Goal: Task Accomplishment & Management: Use online tool/utility

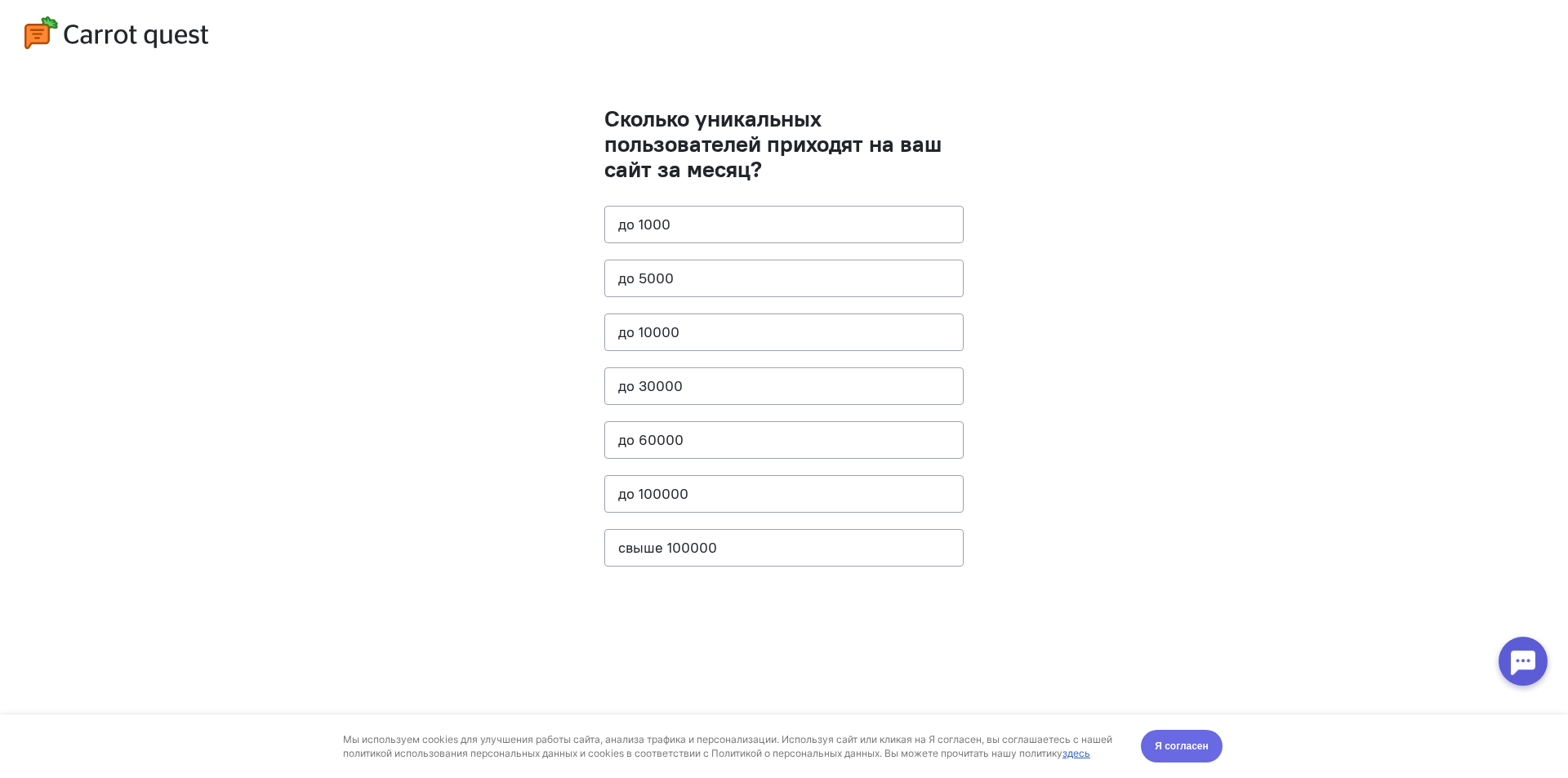
click at [1178, 749] on span "Я согласен" at bounding box center [1182, 746] width 54 height 16
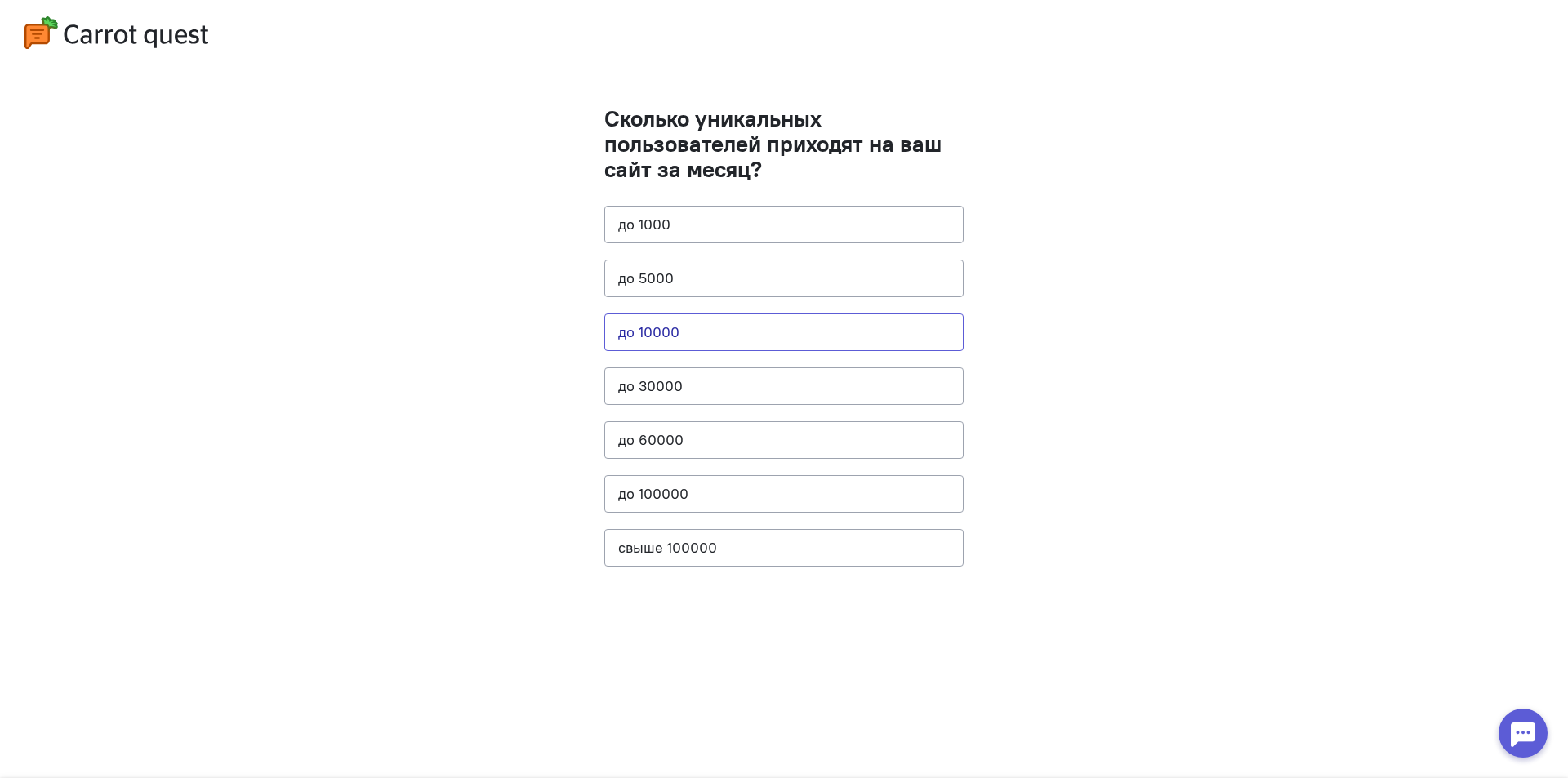
click at [696, 324] on button "до 10000" at bounding box center [784, 332] width 359 height 38
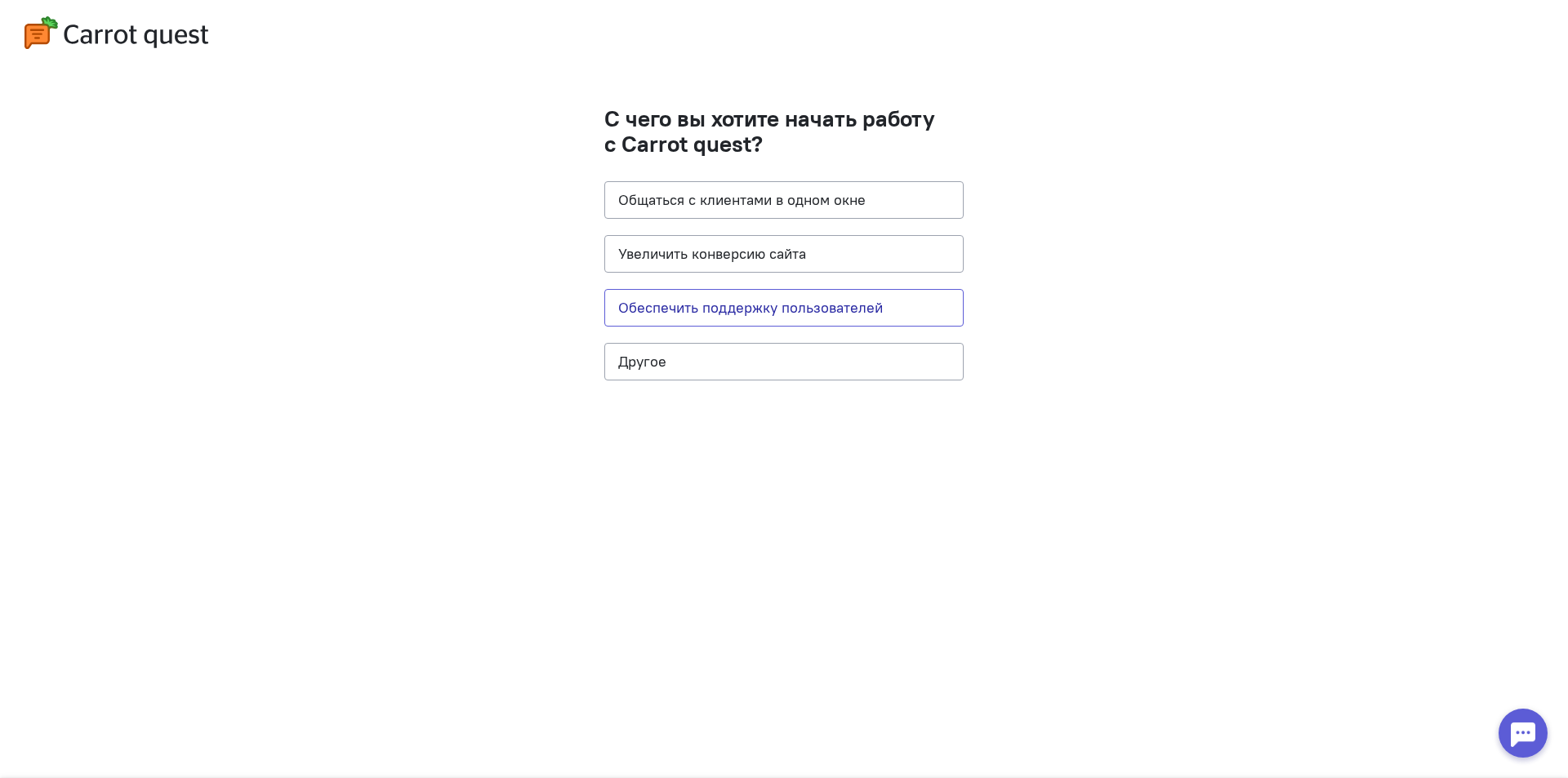
click at [734, 305] on button "Обеспечить поддержку пользователей" at bounding box center [784, 308] width 359 height 38
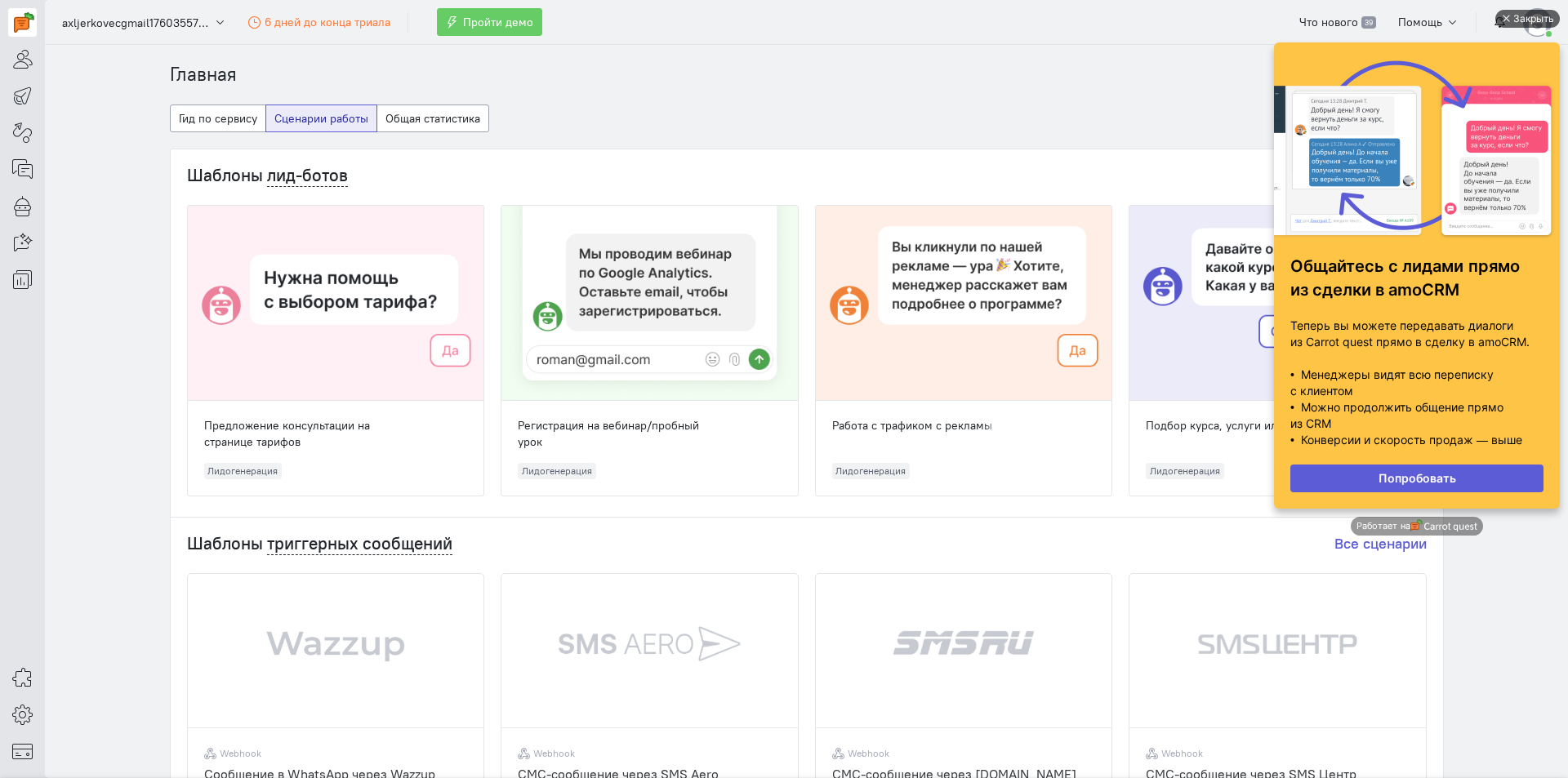
click at [1513, 20] on div "Закрыть" at bounding box center [1534, 19] width 41 height 18
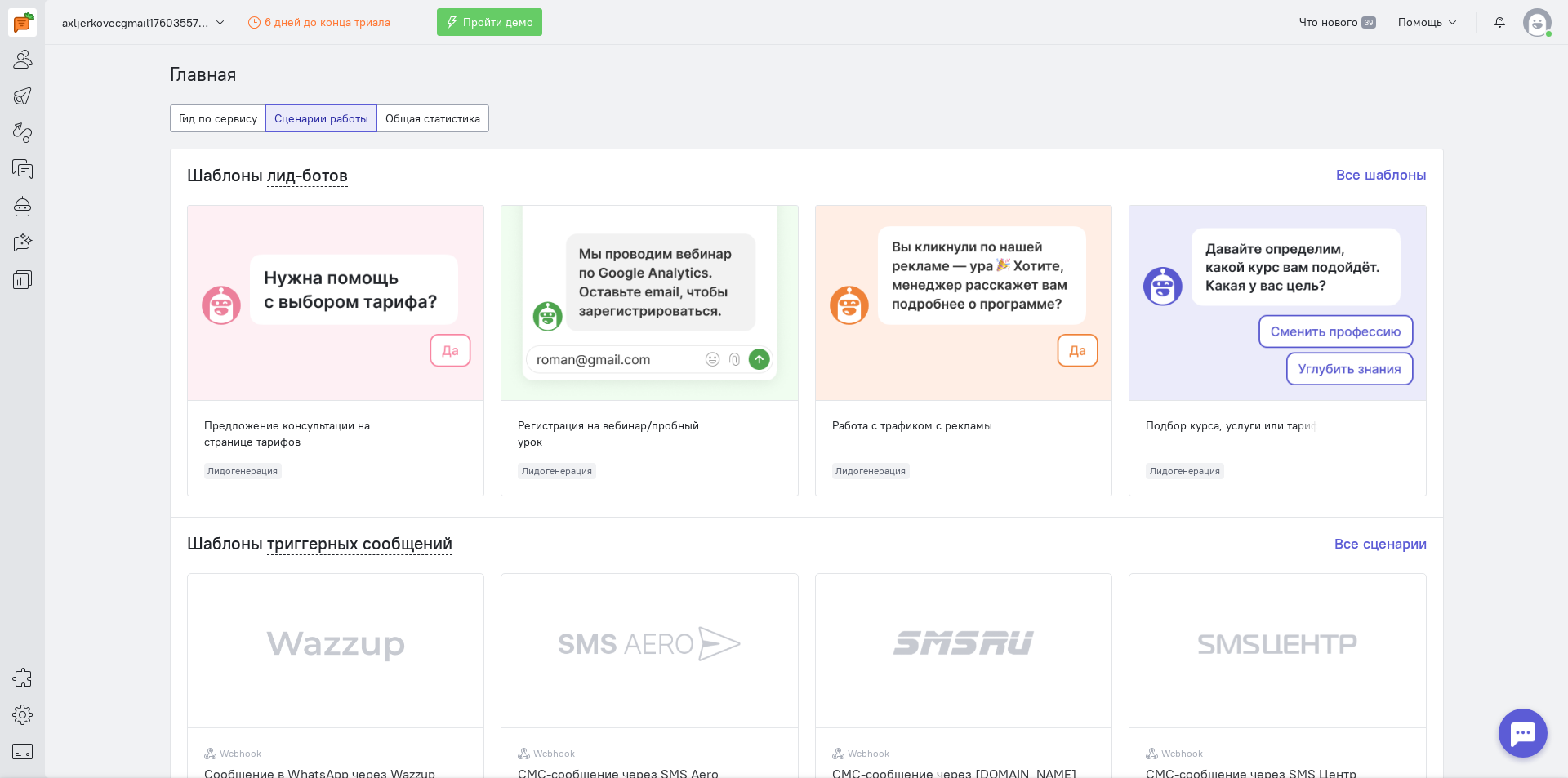
click at [309, 430] on div "Предложение консультации на странице тарифов" at bounding box center [300, 433] width 192 height 33
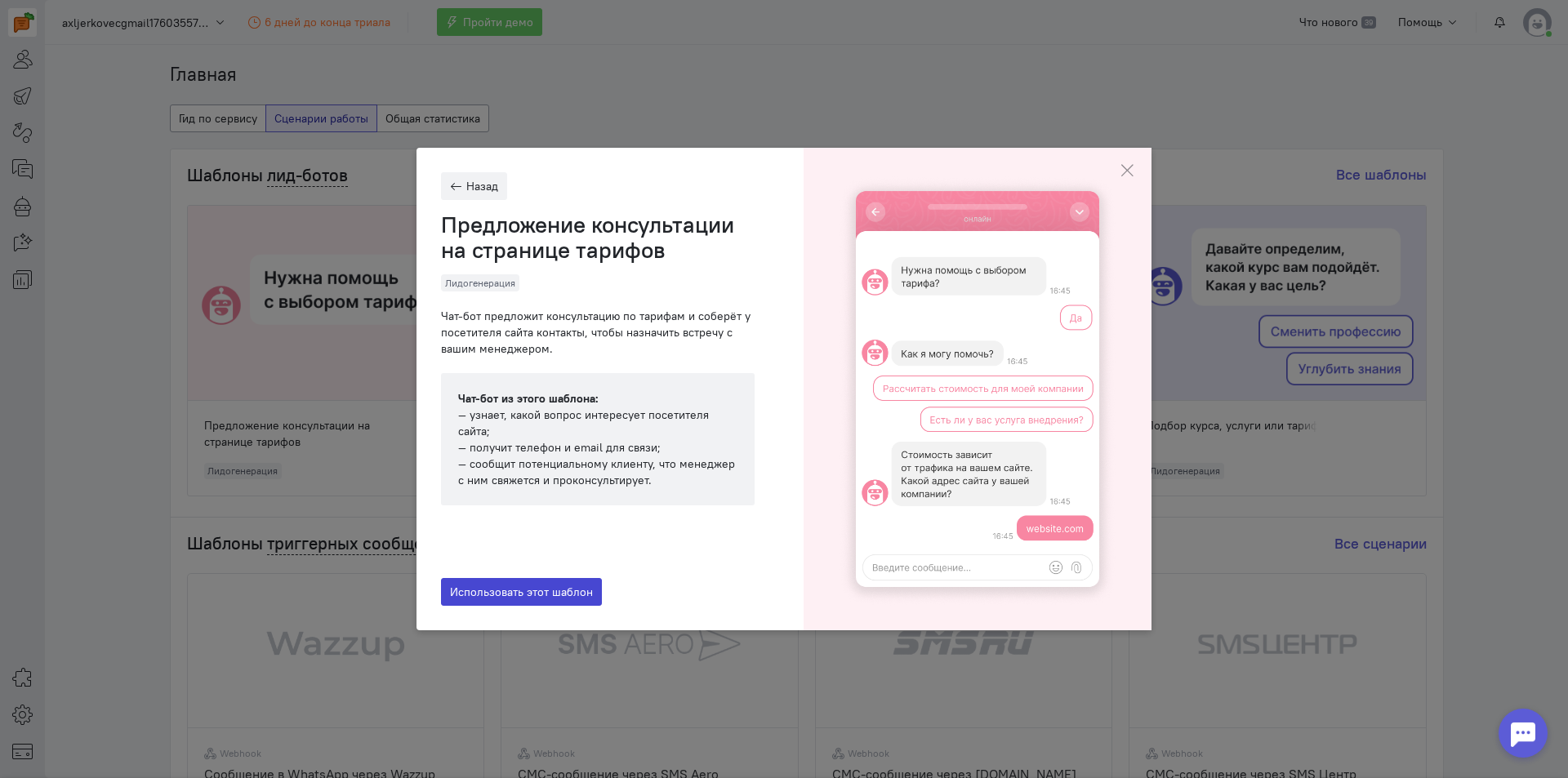
click at [566, 590] on span "Использовать этот шаблон" at bounding box center [522, 592] width 143 height 14
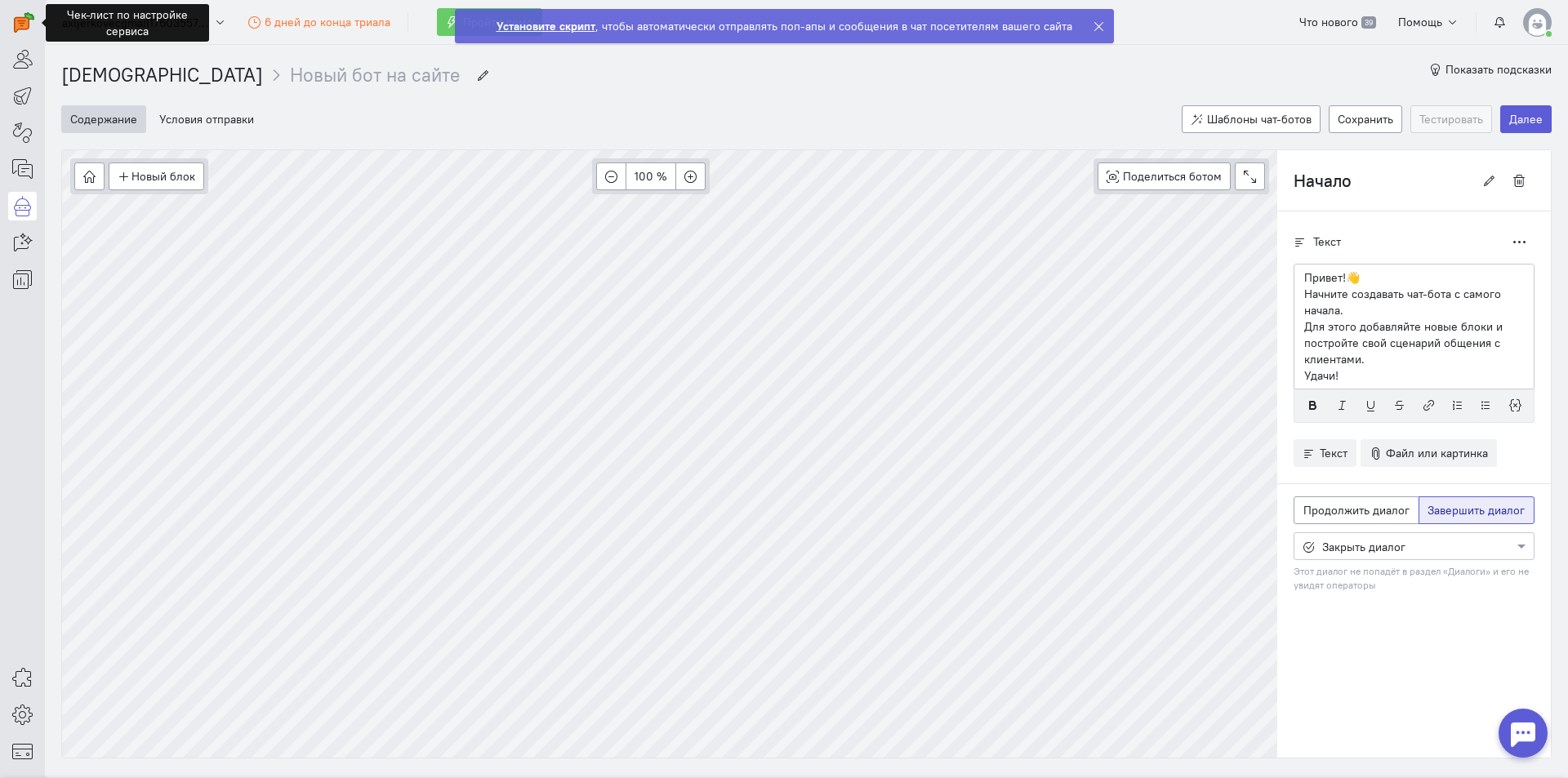
scroll to position [61, 0]
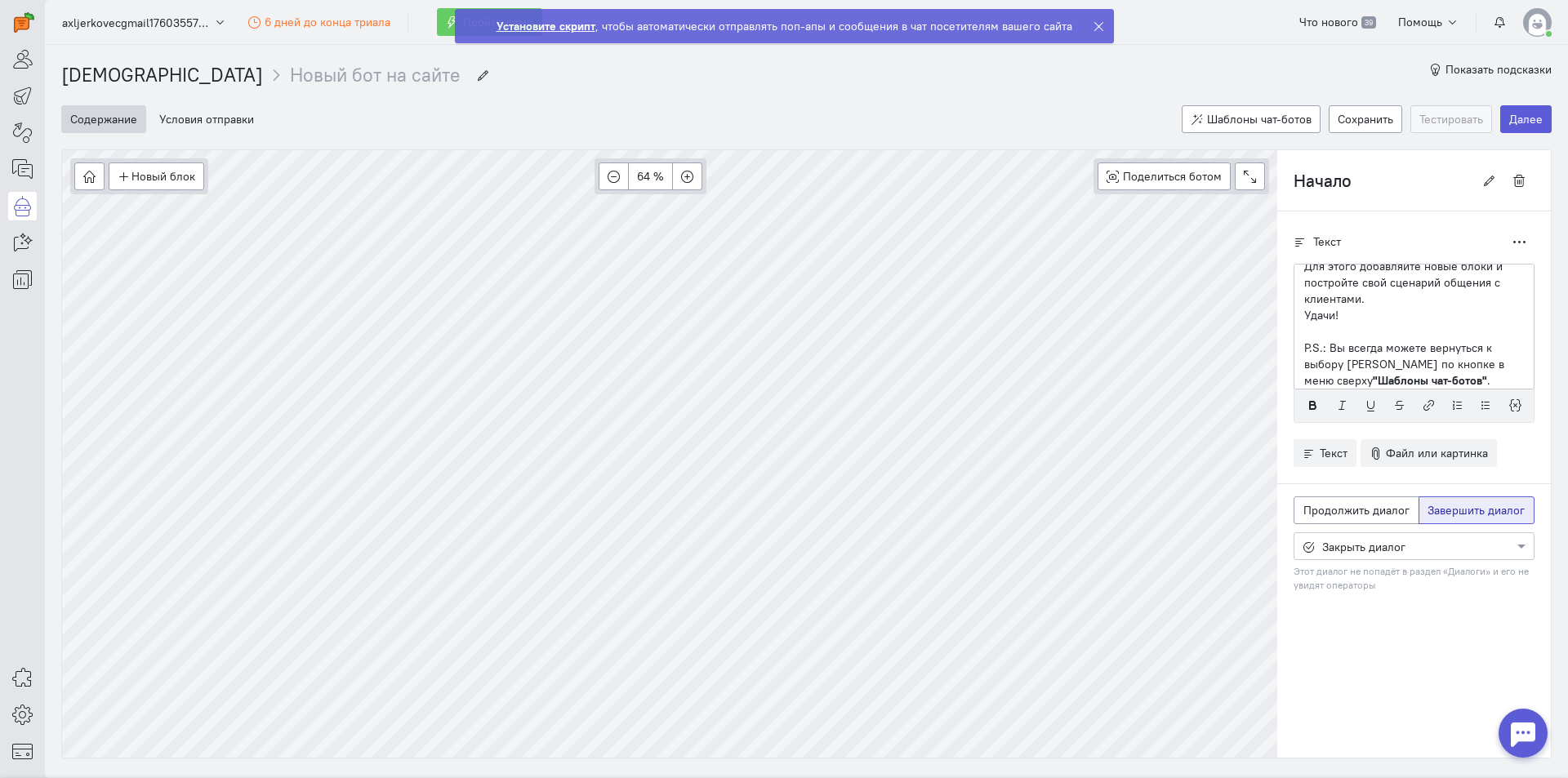
click at [1097, 21] on icon at bounding box center [1099, 27] width 13 height 13
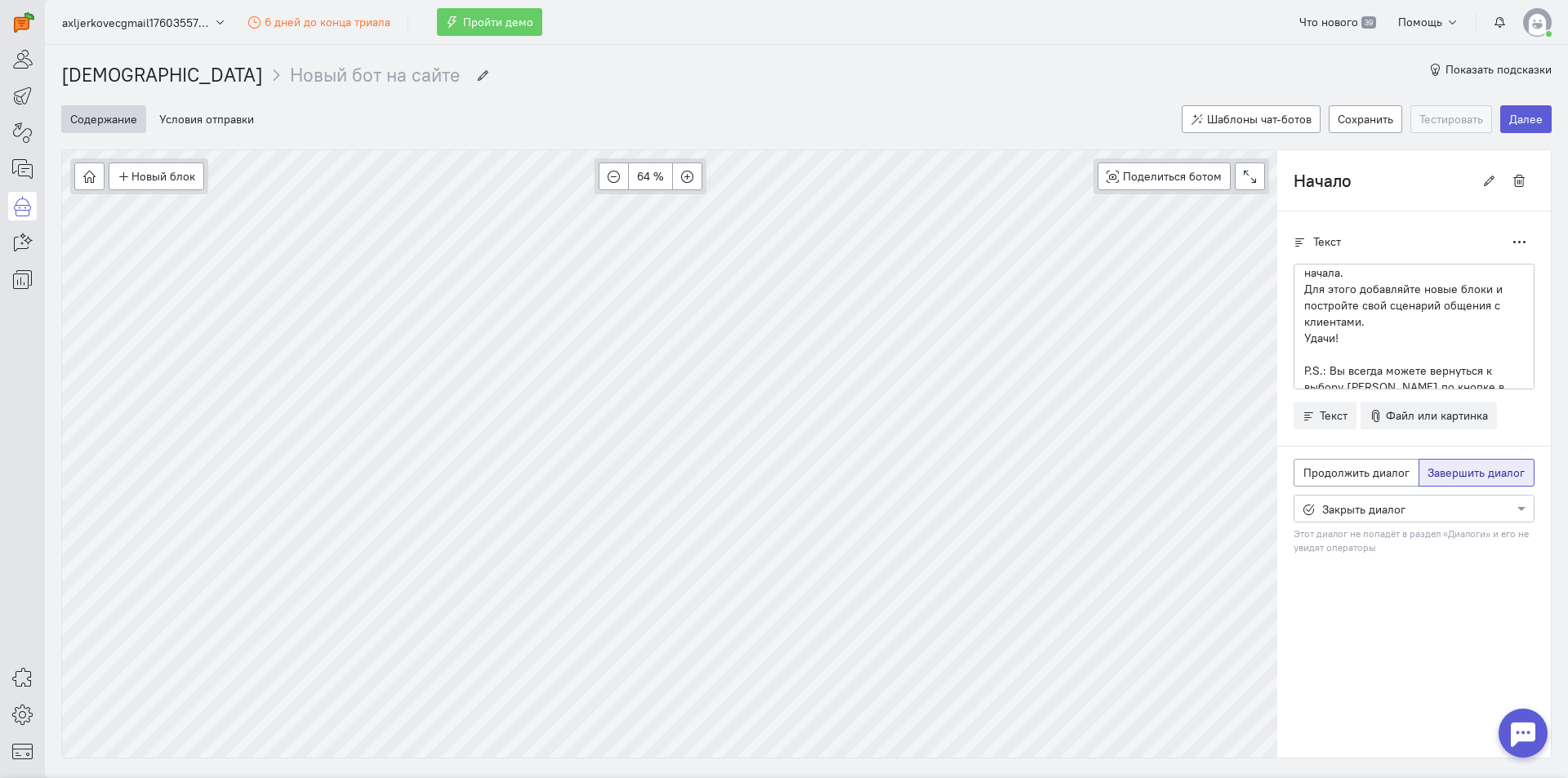
scroll to position [0, 0]
click at [165, 181] on button "Новый блок" at bounding box center [156, 176] width 96 height 28
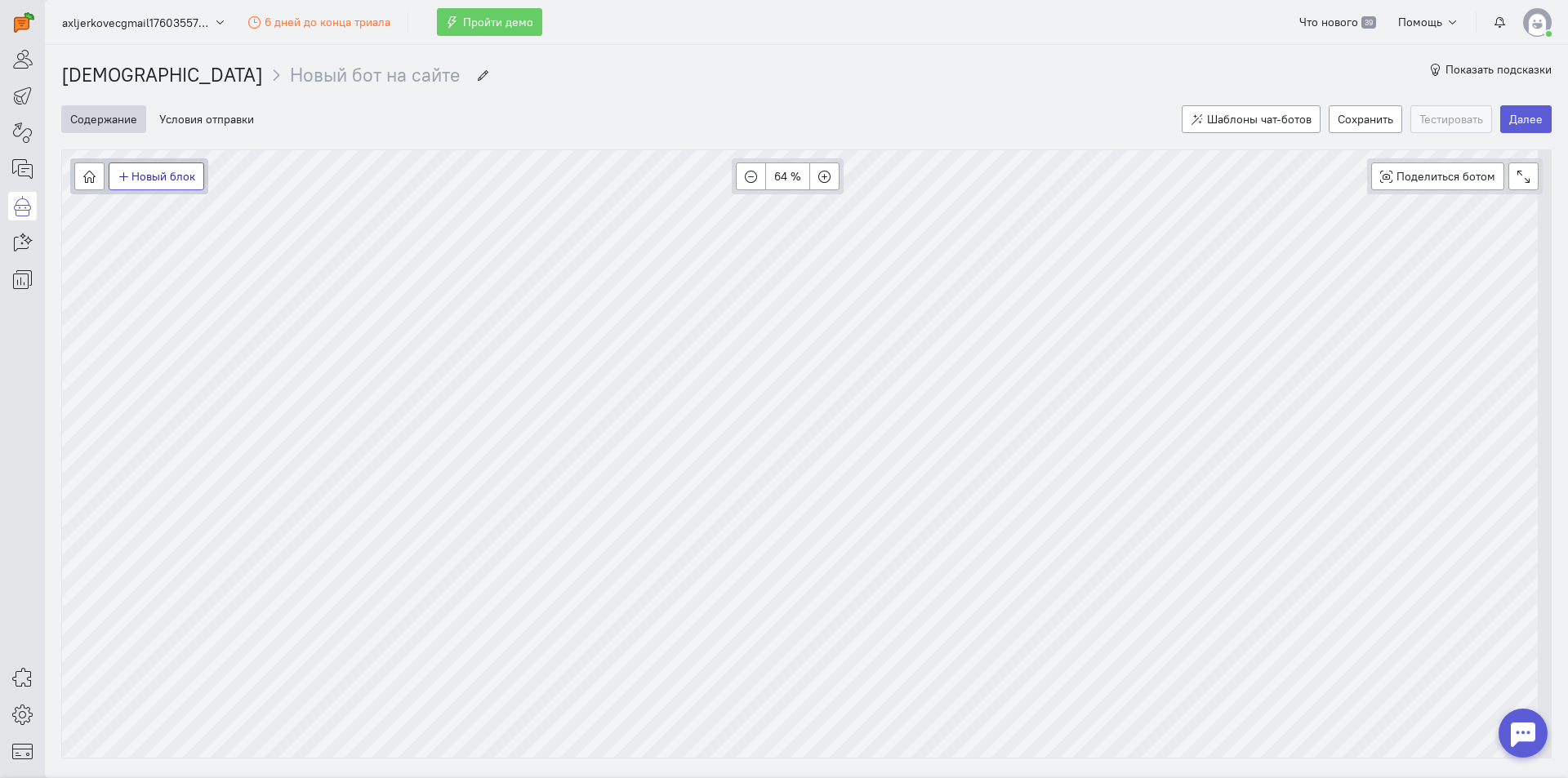
click at [157, 174] on button "Новый блок" at bounding box center [156, 176] width 96 height 28
click at [21, 244] on icon at bounding box center [22, 243] width 21 height 20
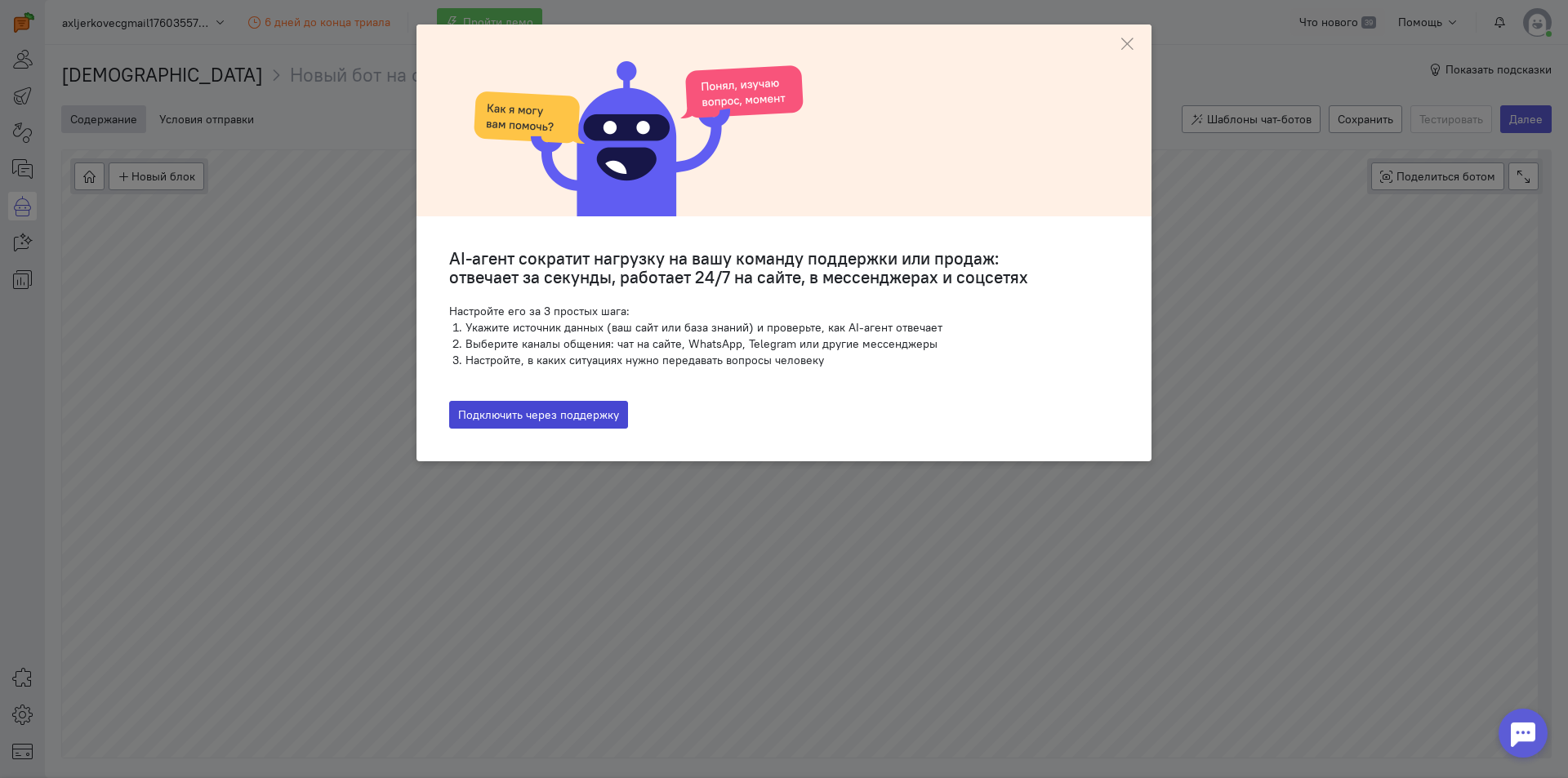
click at [549, 414] on button "Подключить через поддержку" at bounding box center [539, 414] width 179 height 28
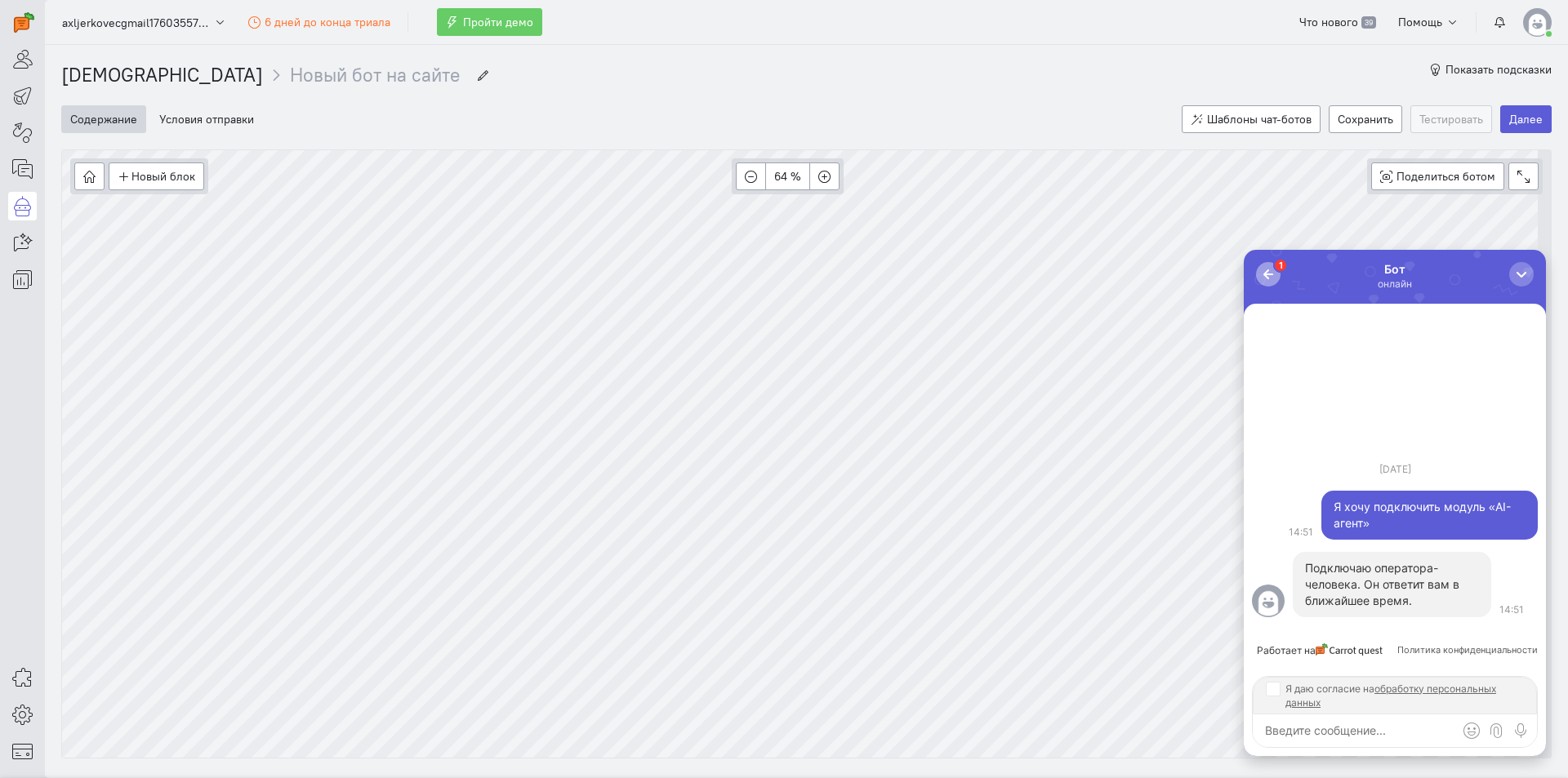
click at [1265, 273] on div "button" at bounding box center [1269, 274] width 16 height 16
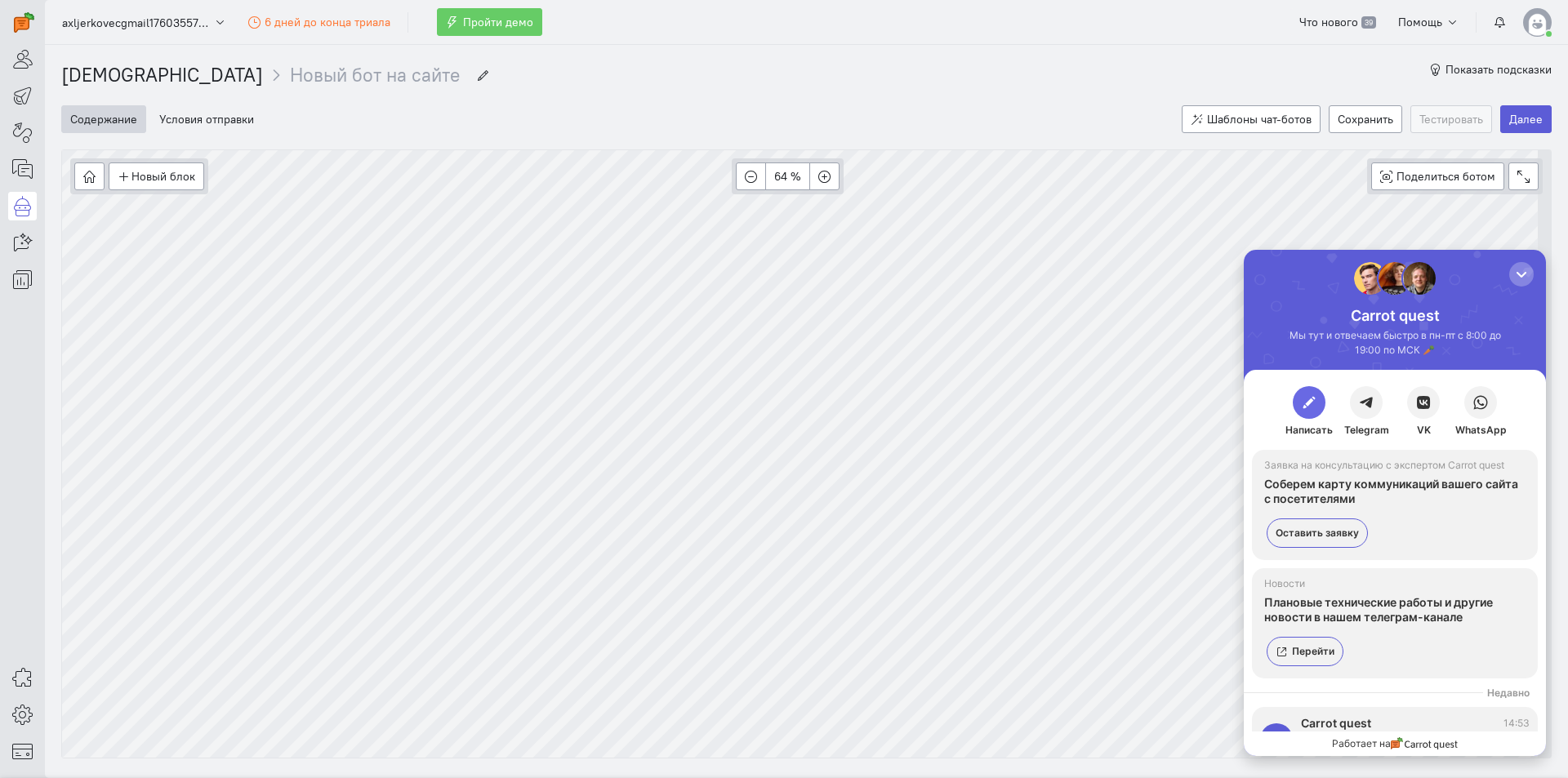
click at [1314, 400] on span "button" at bounding box center [1309, 403] width 16 height 16
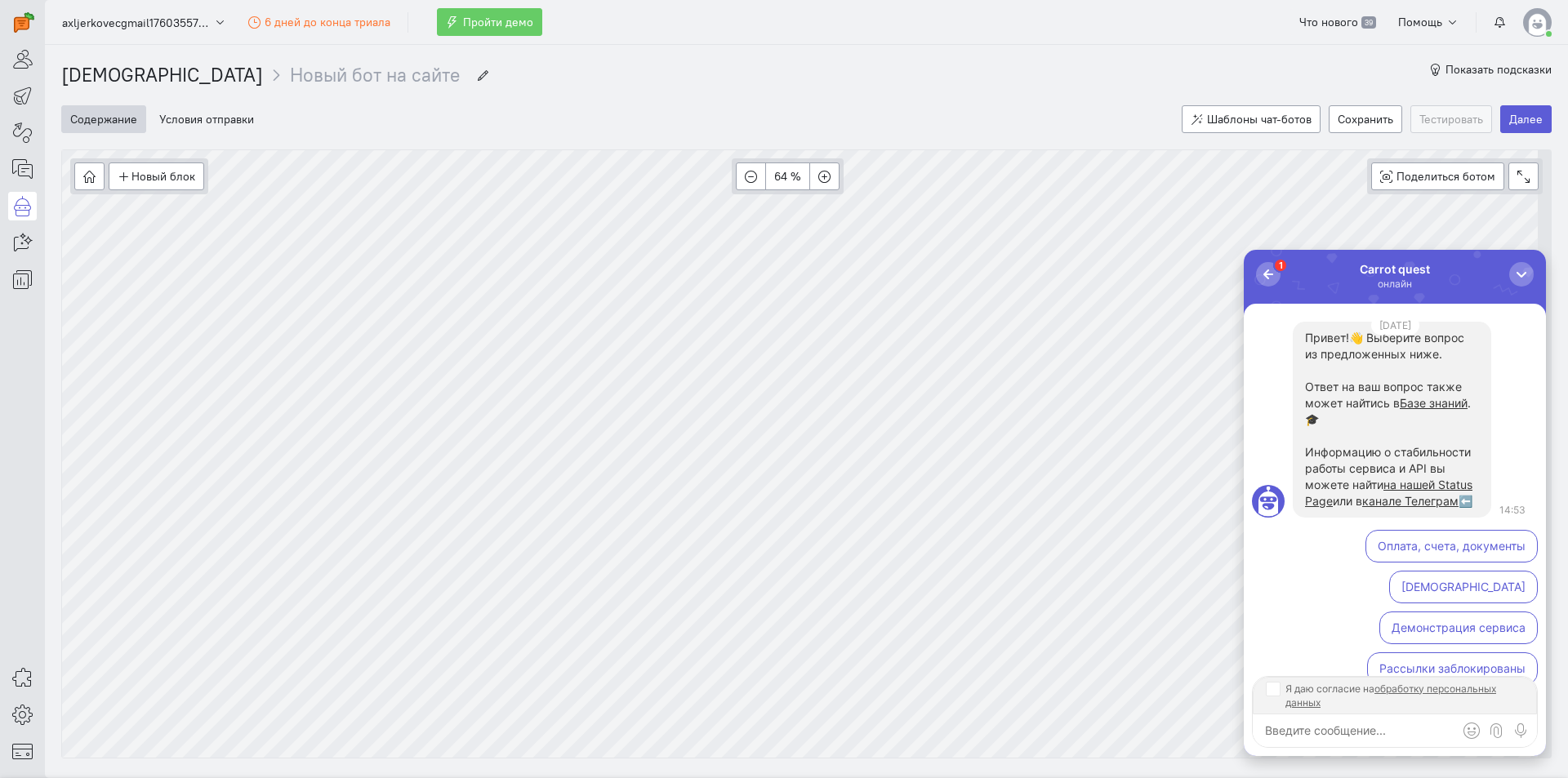
scroll to position [-191, 0]
click at [1263, 263] on button "1" at bounding box center [1268, 273] width 24 height 24
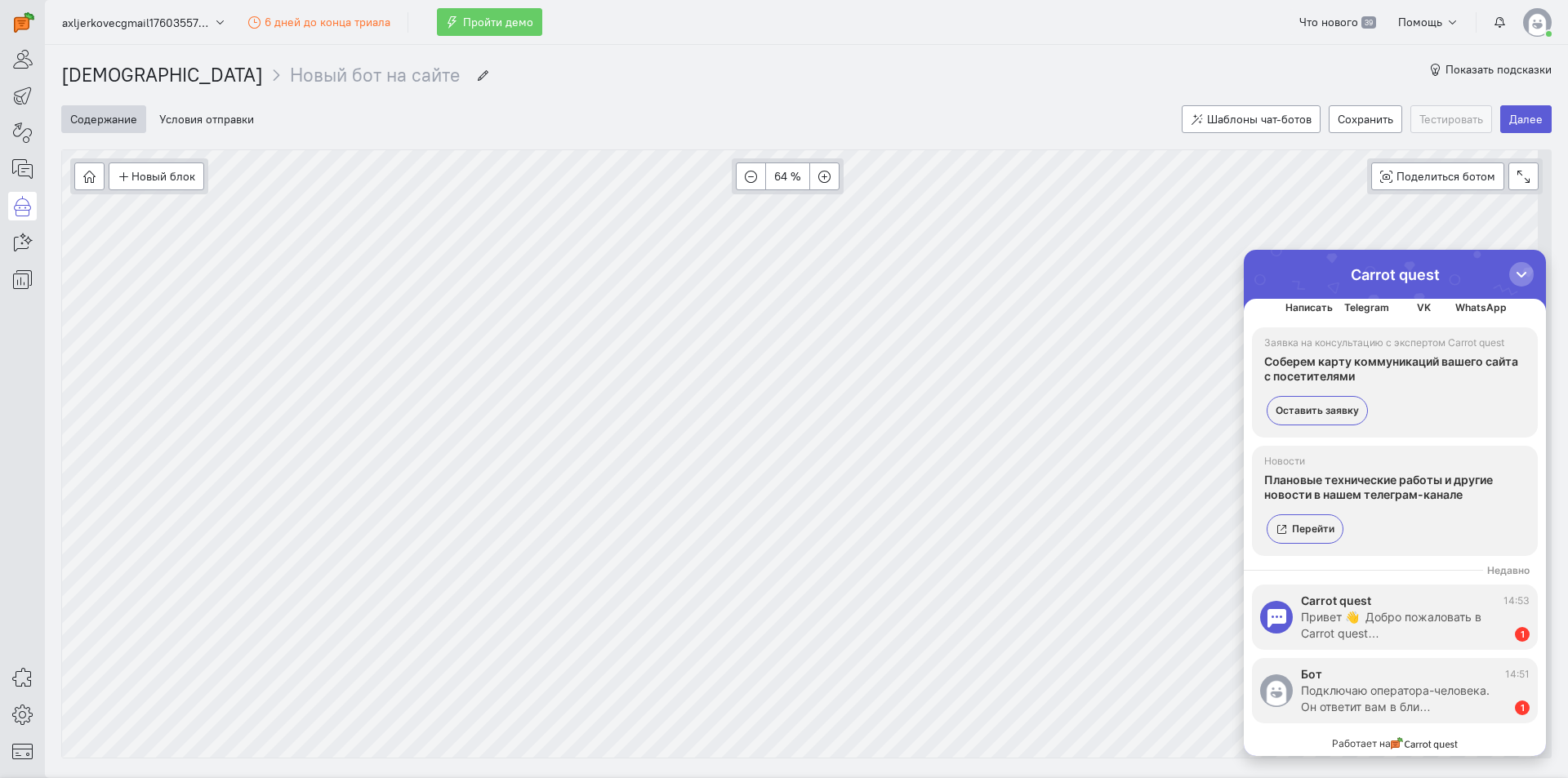
scroll to position [52, 0]
click at [1377, 685] on div "Подключаю оператора-человека. Он ответит вам в бли…" at bounding box center [1399, 699] width 197 height 33
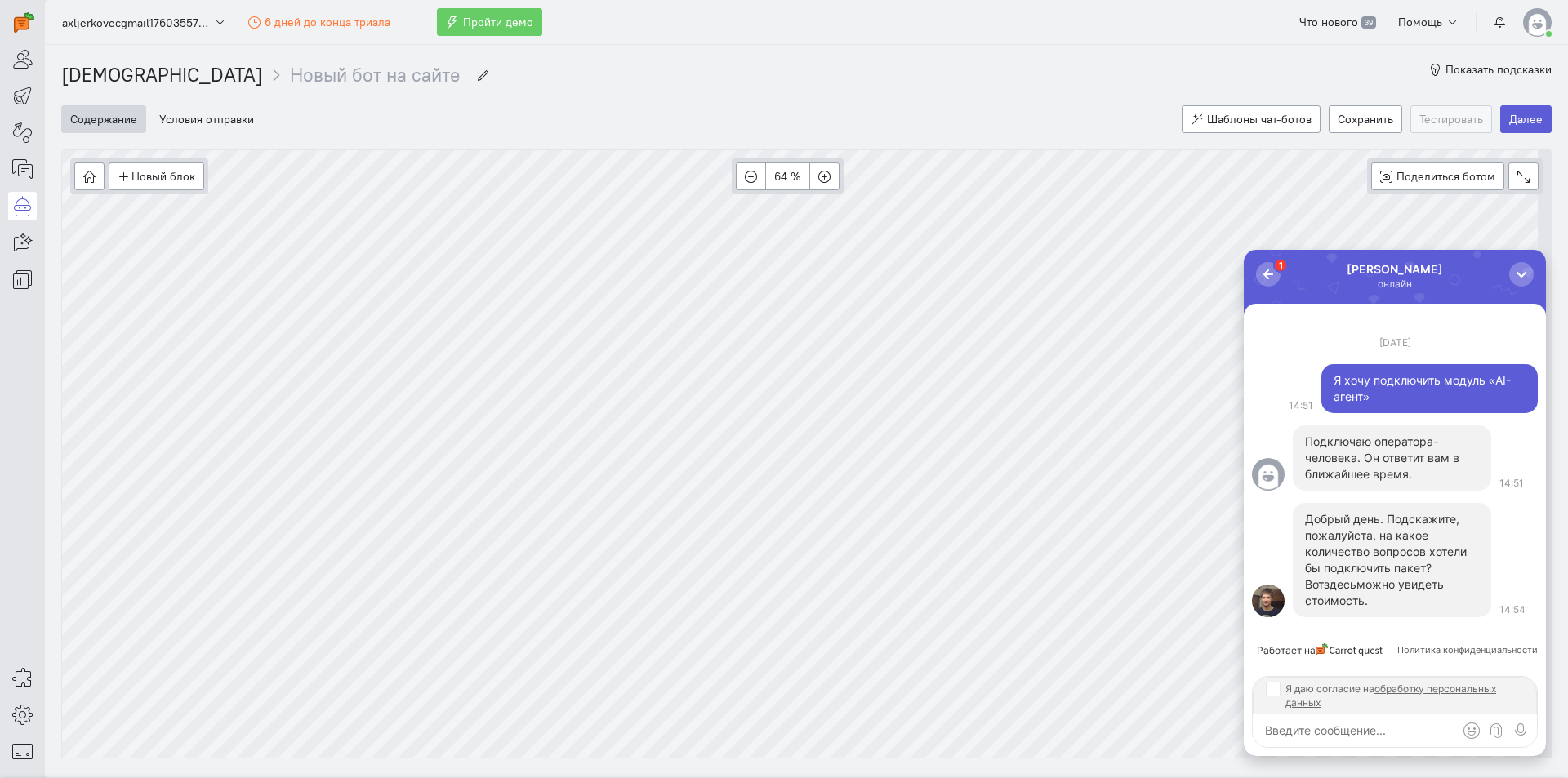
click at [1347, 586] on link "здесь" at bounding box center [1340, 584] width 33 height 14
click at [1370, 724] on textarea at bounding box center [1395, 731] width 284 height 33
type textarea "L"
type textarea "Добрый,"
click at [1279, 692] on input "Я даю согласие на обработку персональных данных" at bounding box center [1272, 688] width 13 height 13
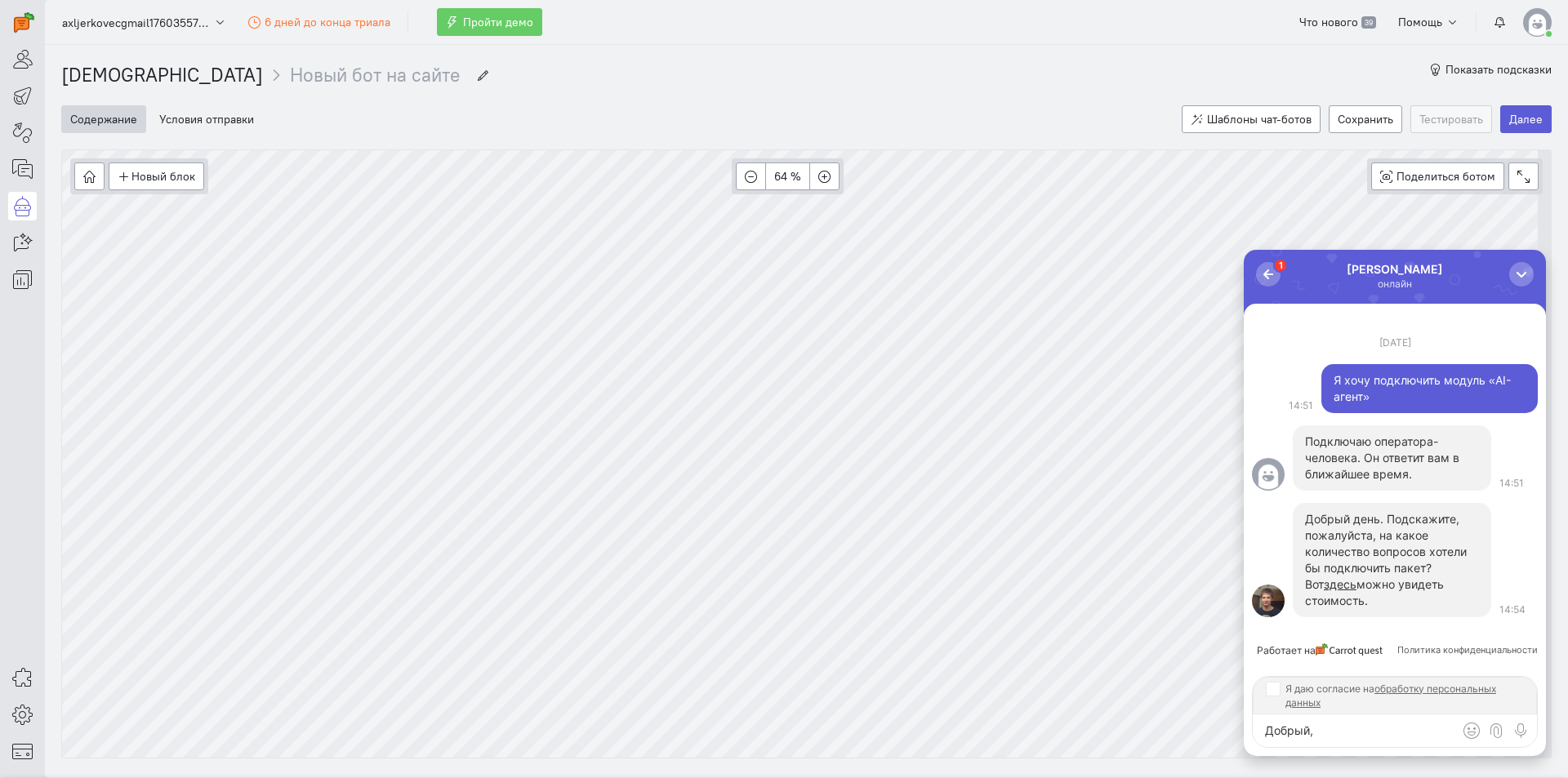
checkbox input "true"
click at [1329, 737] on textarea "Добрый," at bounding box center [1395, 731] width 284 height 33
type textarea "Добрый,"
click at [1519, 269] on div "button" at bounding box center [1522, 274] width 16 height 16
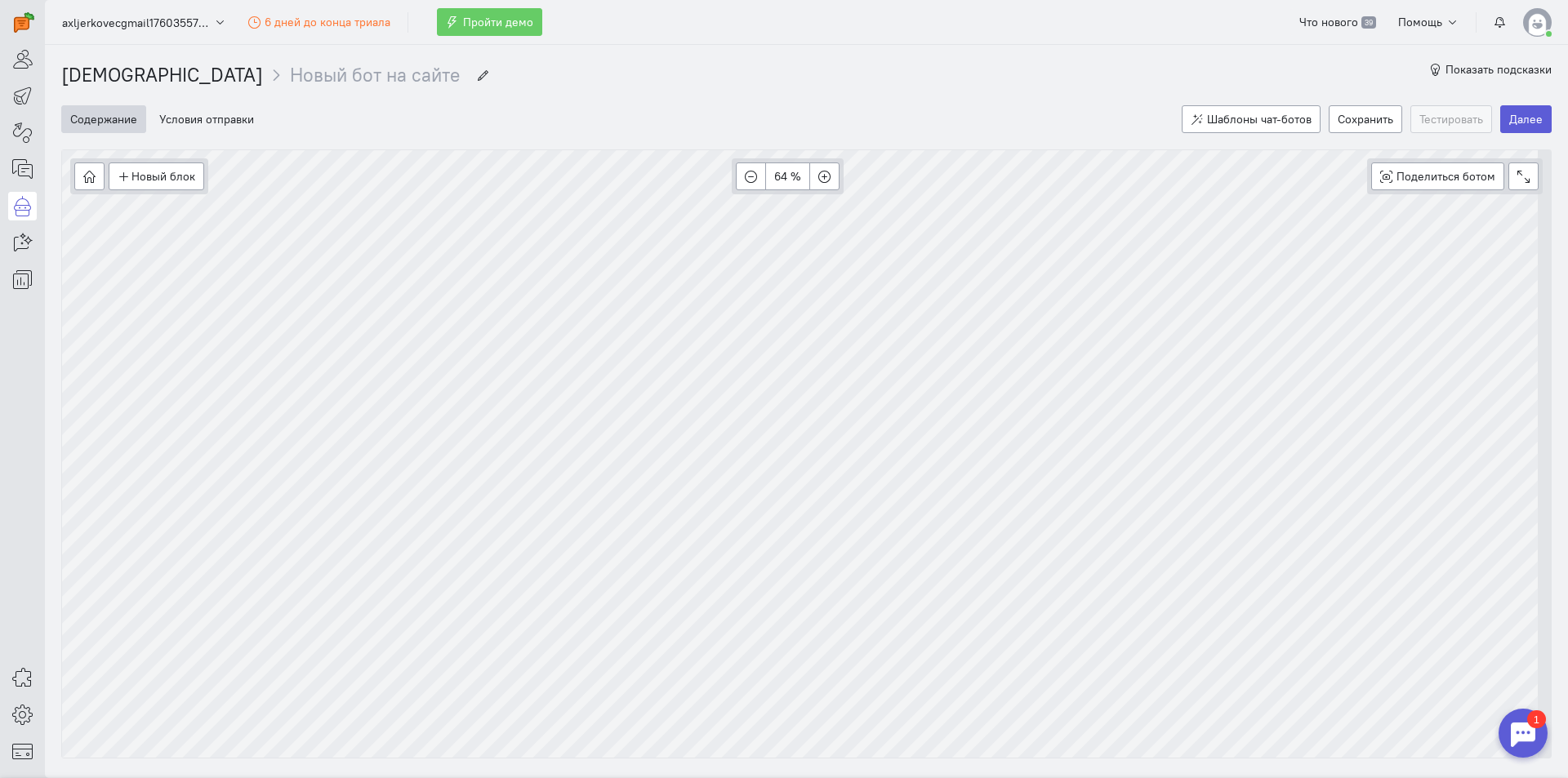
scroll to position [0, 0]
click at [177, 173] on button "Новый блок" at bounding box center [156, 176] width 96 height 28
click at [190, 212] on span "Сообщение" at bounding box center [172, 209] width 62 height 14
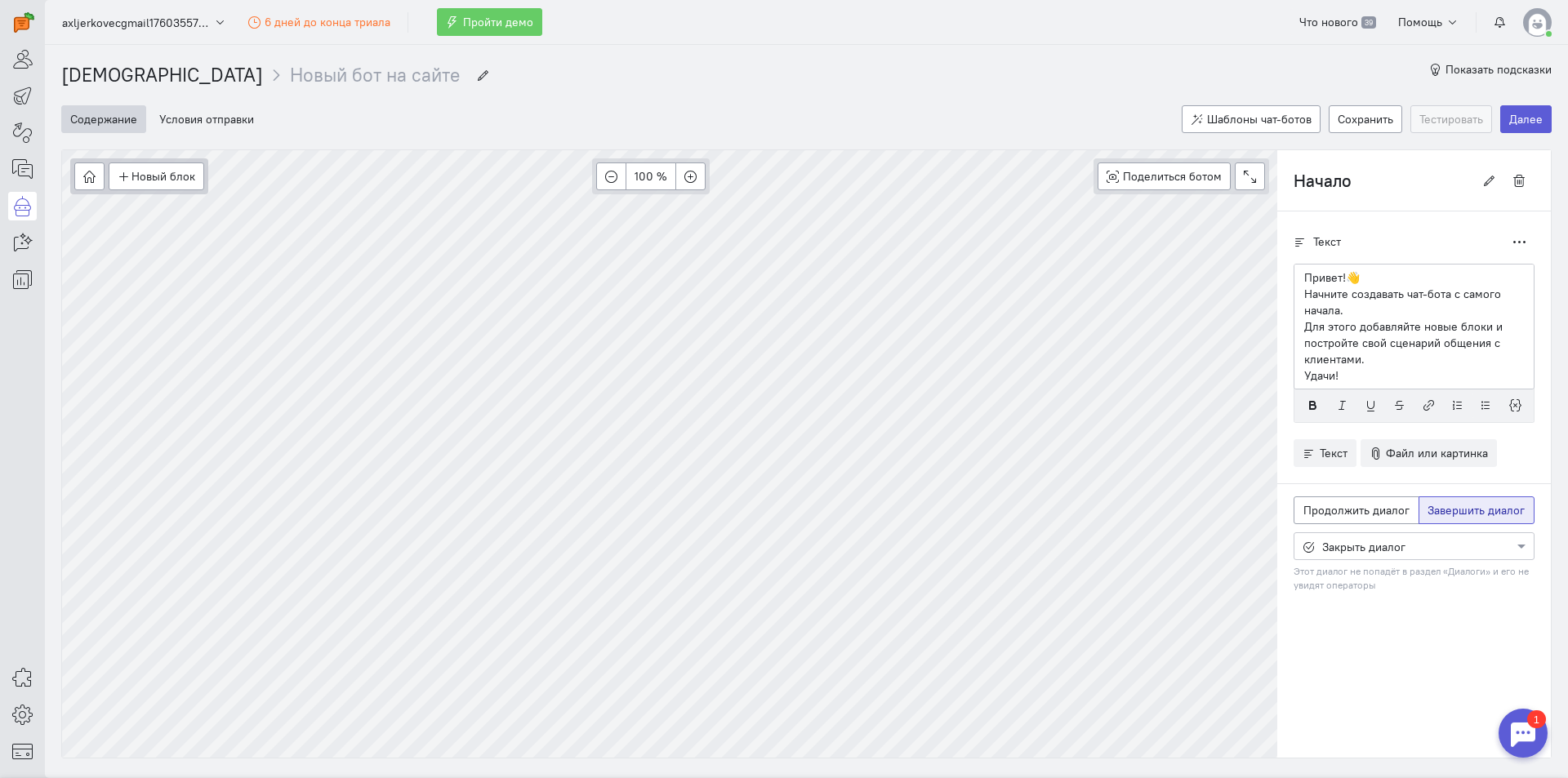
scroll to position [61, 0]
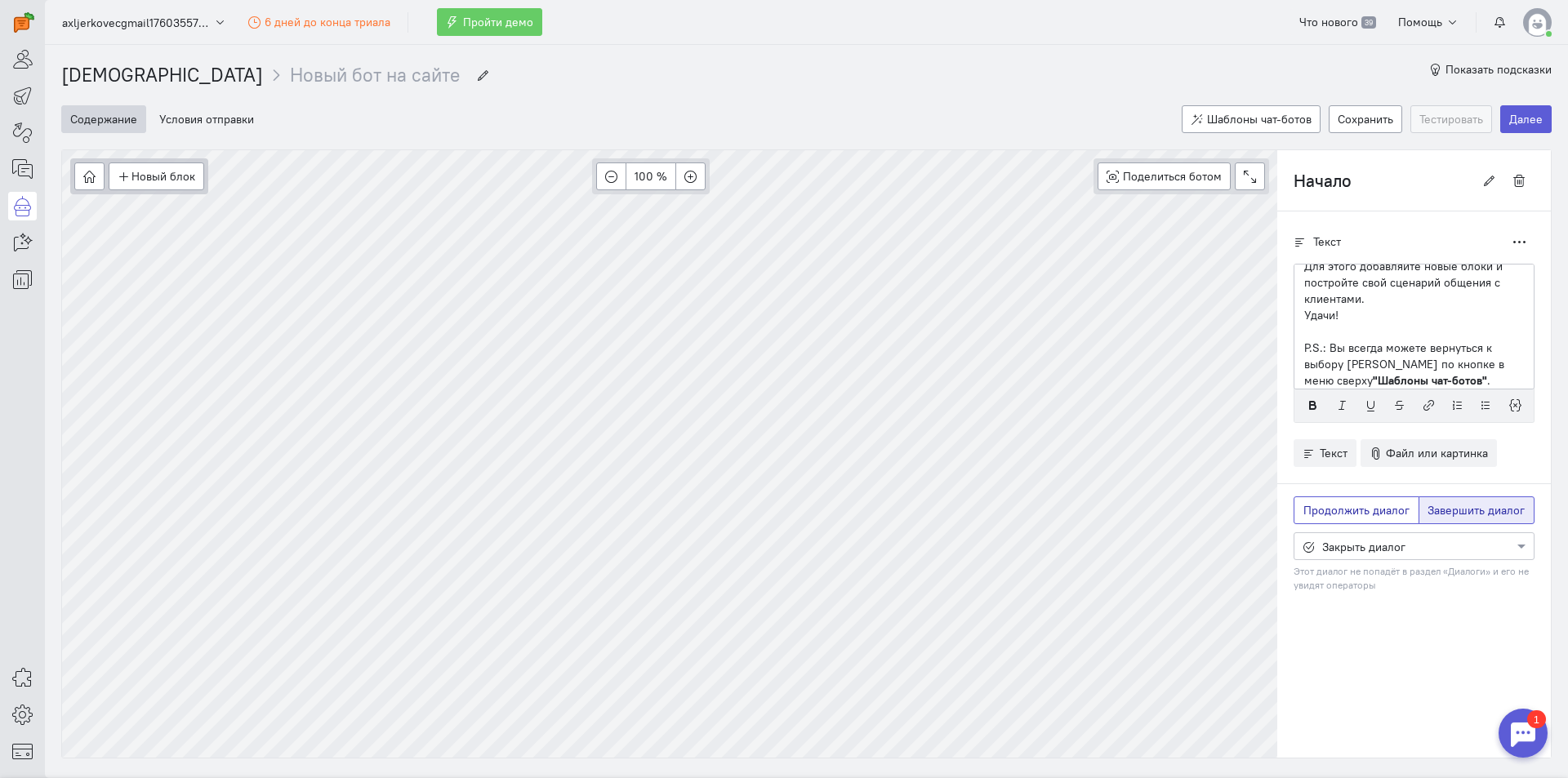
click at [1341, 505] on span "Продолжить диалог" at bounding box center [1356, 510] width 106 height 14
click at [1314, 505] on input "Продолжить диалог" at bounding box center [1309, 507] width 11 height 11
radio input "true"
radio input "false"
click at [1363, 550] on div at bounding box center [1414, 546] width 239 height 16
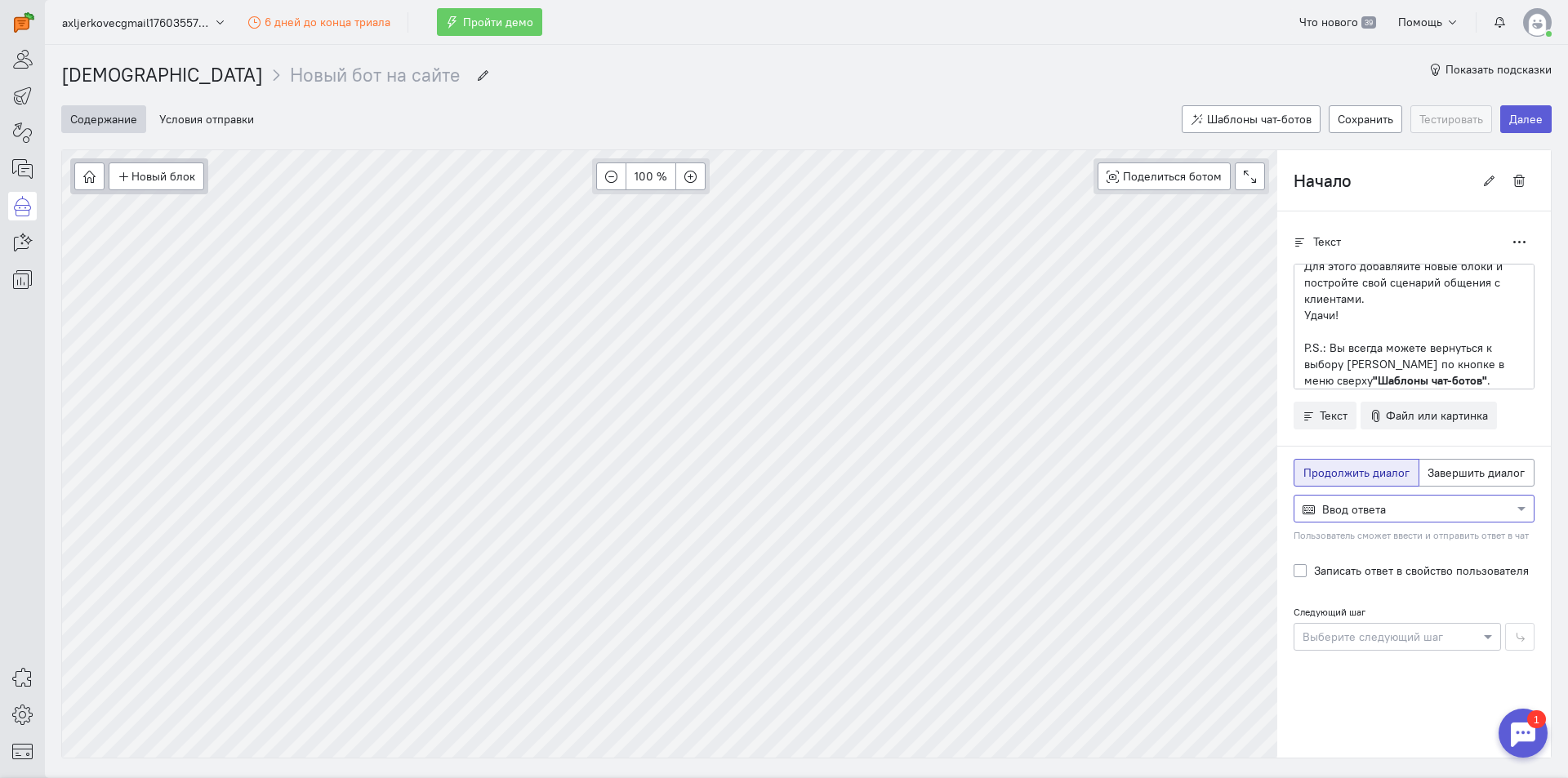
click at [1374, 508] on div at bounding box center [1414, 508] width 239 height 16
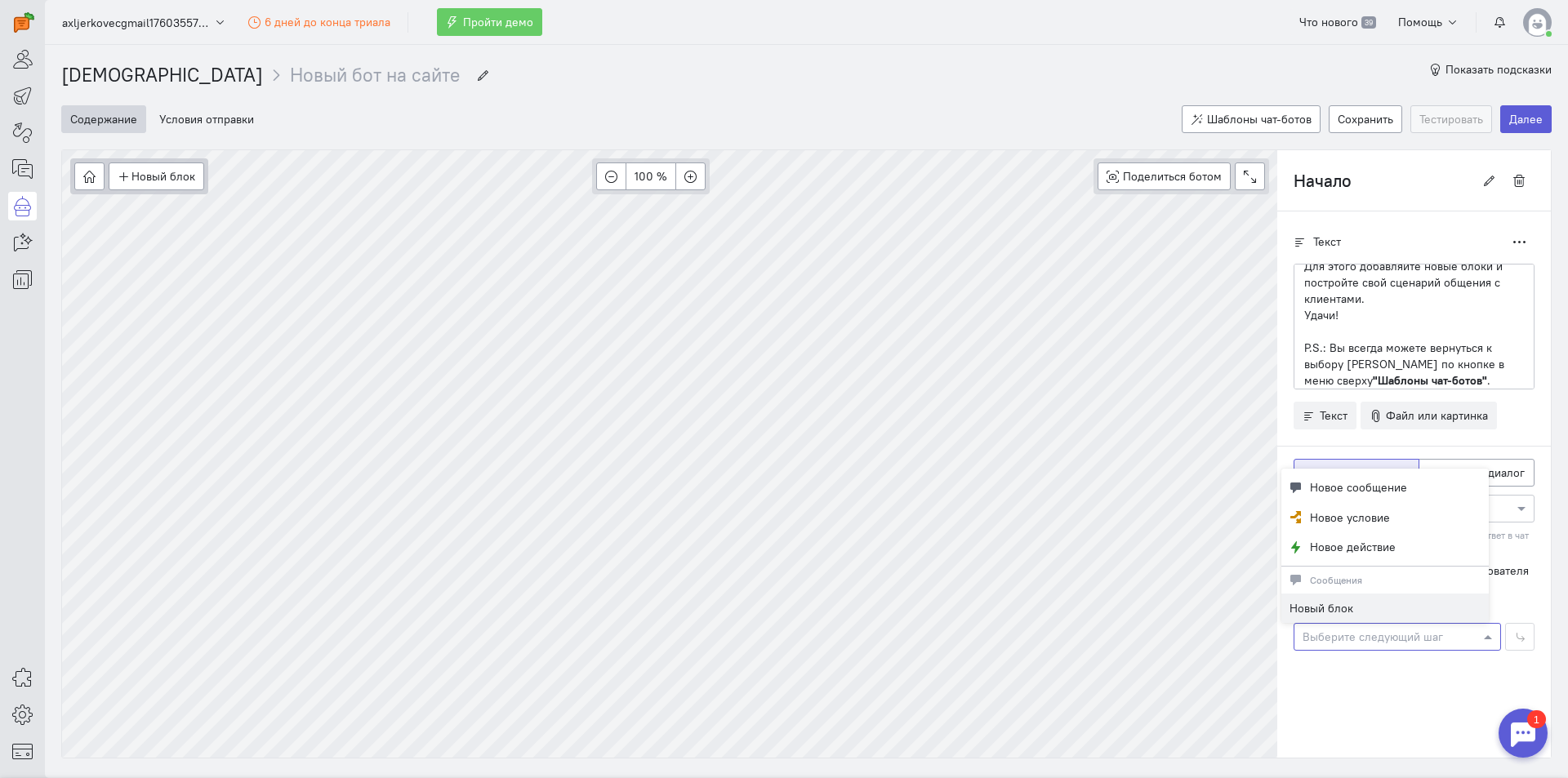
click at [1375, 632] on div at bounding box center [1397, 636] width 205 height 16
click at [1352, 682] on div "Текст Дублировать Привет!👋 Начните создавать чат-бота с самого начала. Для этог…" at bounding box center [1414, 448] width 273 height 472
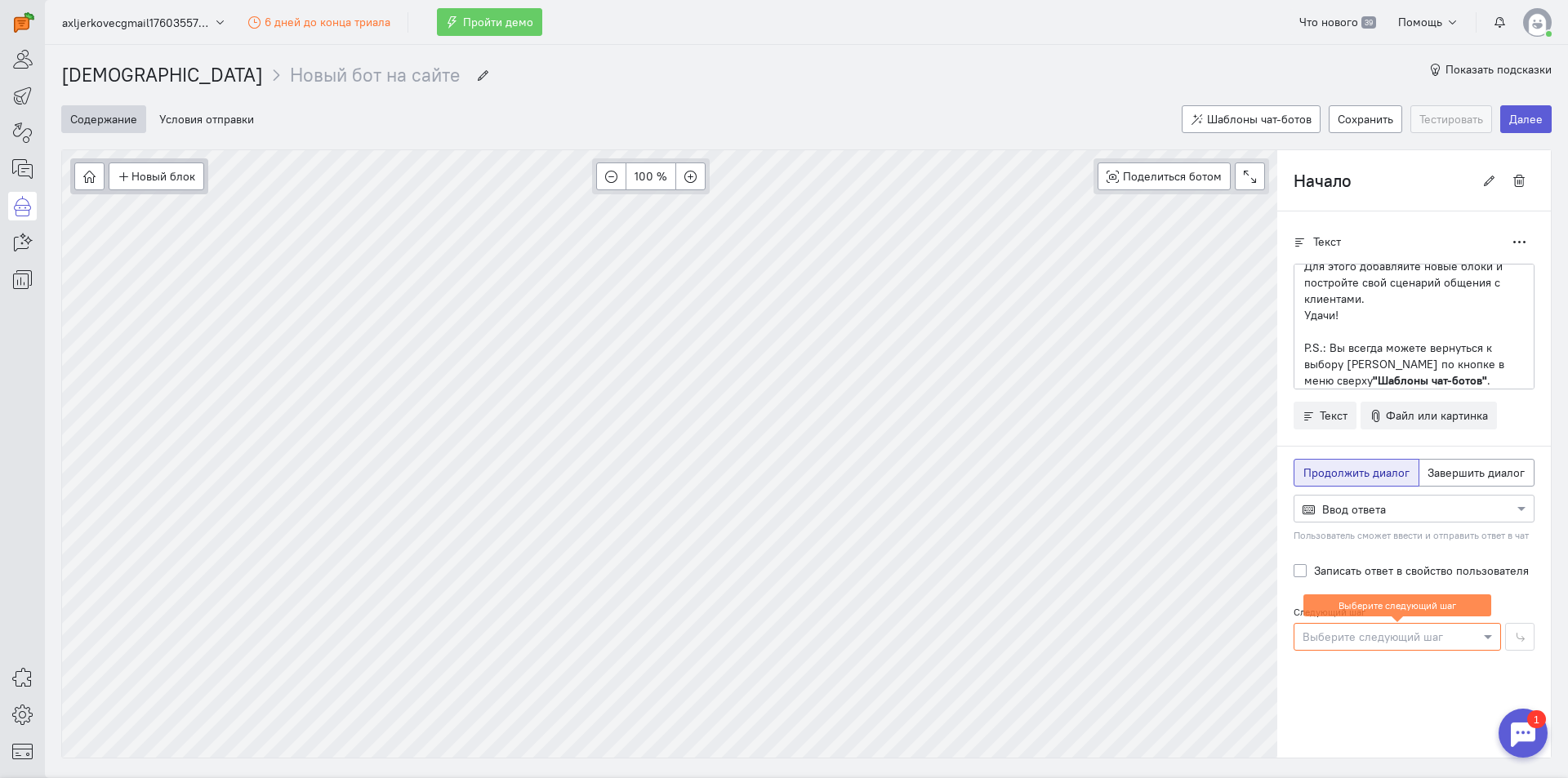
click at [1348, 681] on div "Текст Дублировать Привет!👋 Начните создавать чат-бота с самого начала. Для этог…" at bounding box center [1414, 448] width 273 height 472
